Goal: Task Accomplishment & Management: Use online tool/utility

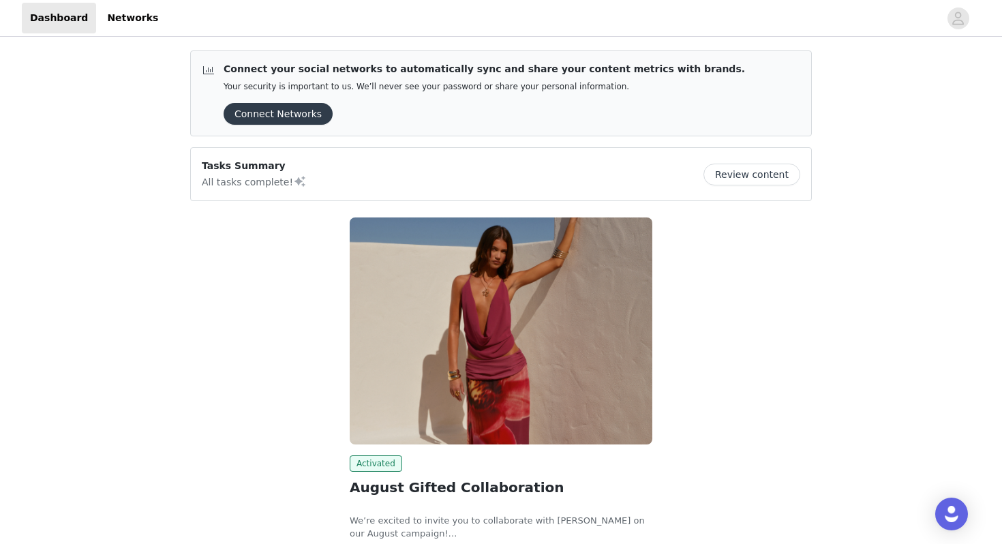
click at [776, 174] on button "Review content" at bounding box center [752, 175] width 97 height 22
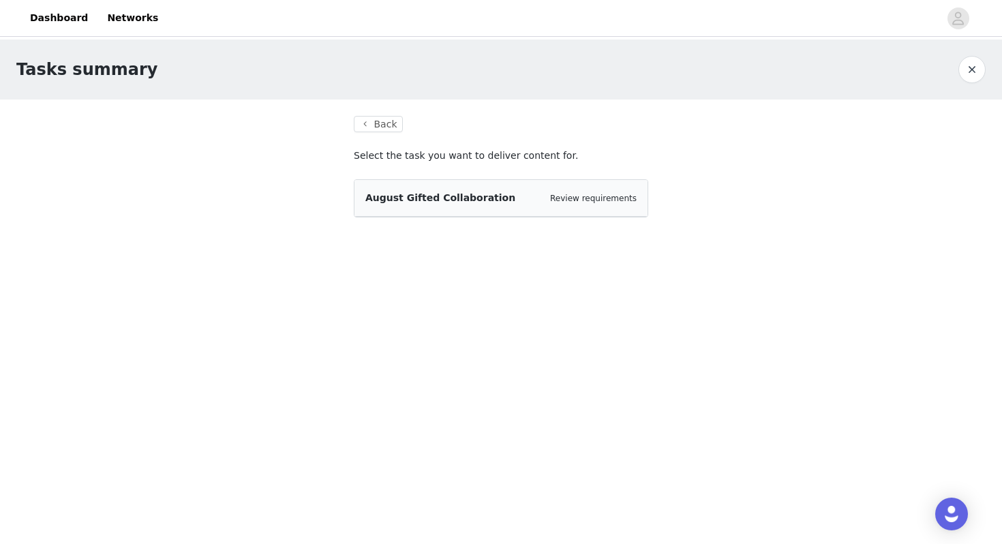
click at [503, 203] on div "August Gifted Collaboration Review requirements" at bounding box center [501, 198] width 271 height 14
click at [588, 192] on div "Review requirements" at bounding box center [593, 199] width 87 height 14
click at [587, 197] on link "Review requirements" at bounding box center [593, 199] width 87 height 10
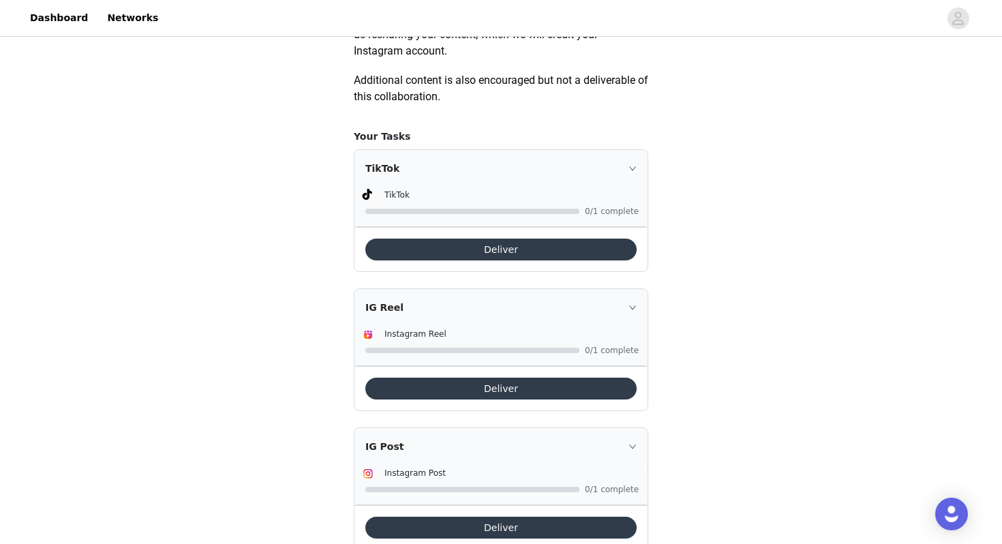
scroll to position [878, 0]
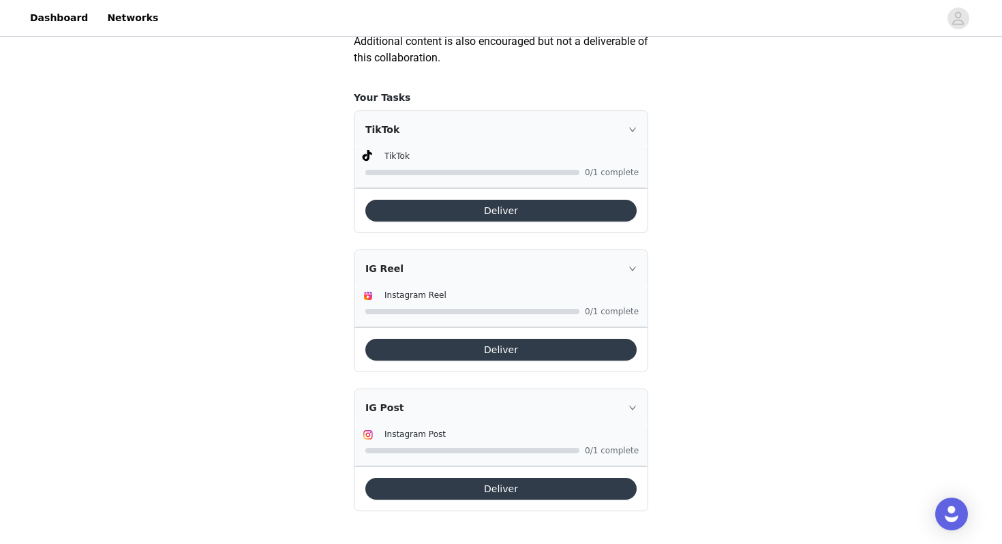
click at [425, 215] on button "Deliver" at bounding box center [501, 211] width 271 height 22
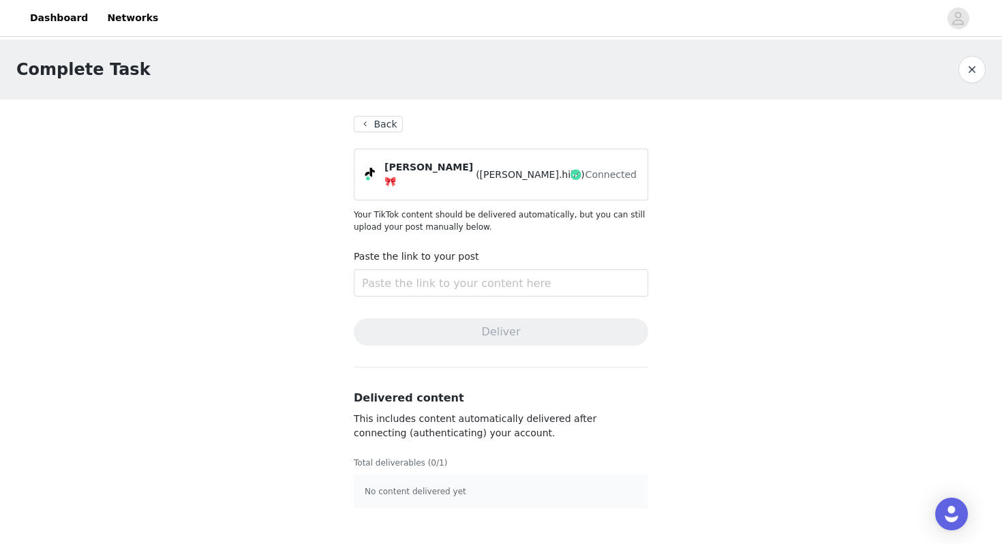
click at [369, 124] on button "Back" at bounding box center [378, 124] width 49 height 16
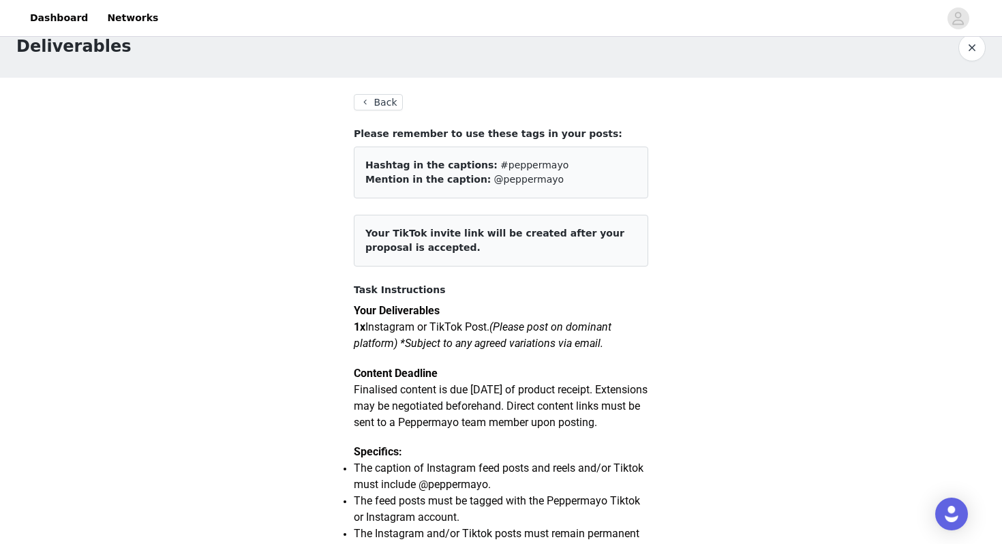
scroll to position [23, 0]
